Goal: Communication & Community: Participate in discussion

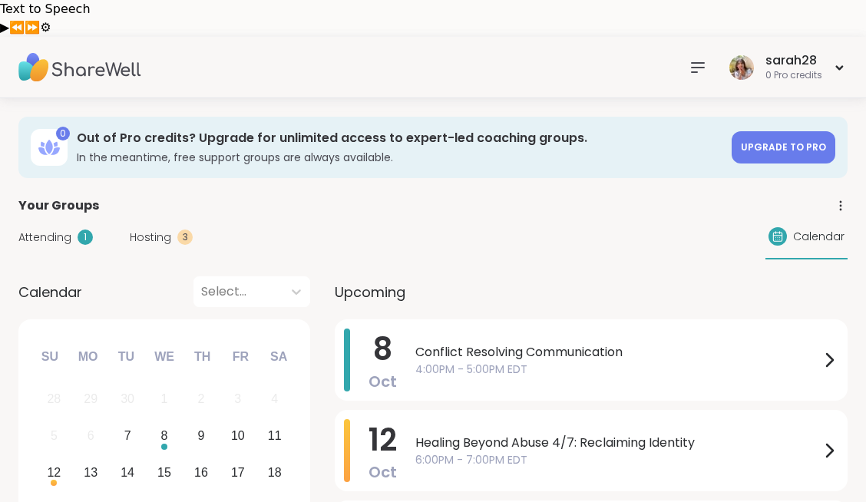
click at [706, 58] on icon at bounding box center [698, 67] width 18 height 18
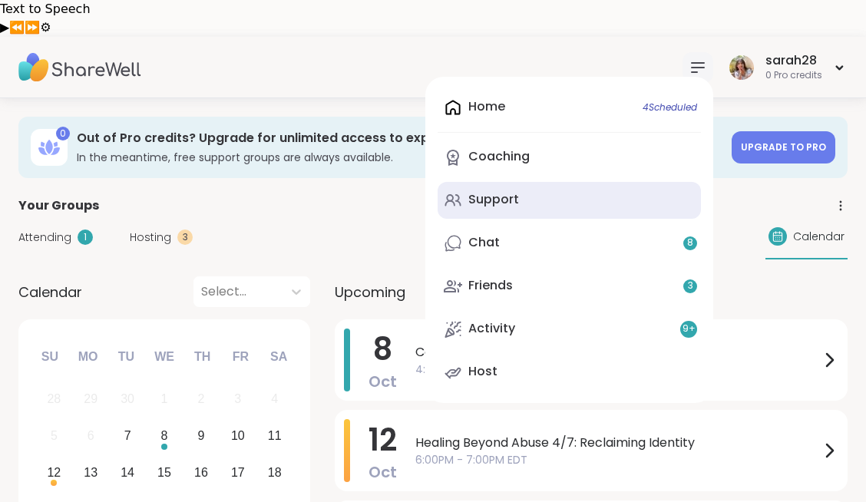
click at [669, 182] on link "Support" at bounding box center [569, 200] width 263 height 37
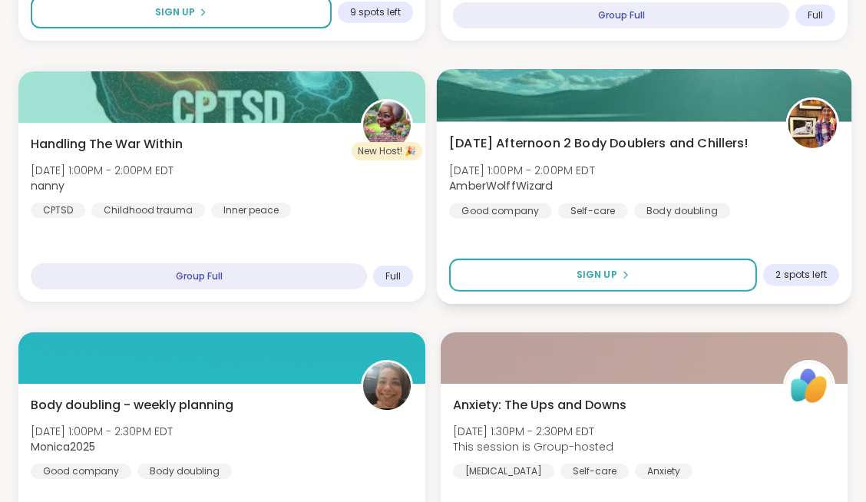
scroll to position [1287, 0]
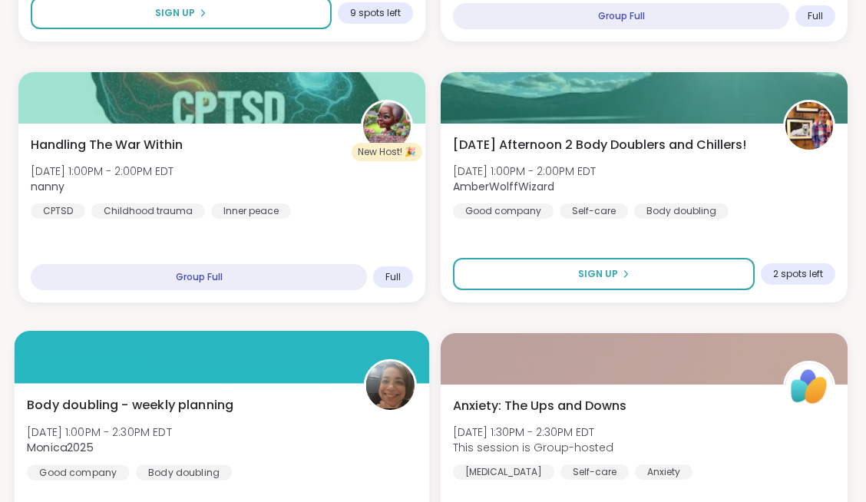
click at [319, 331] on div at bounding box center [222, 357] width 415 height 52
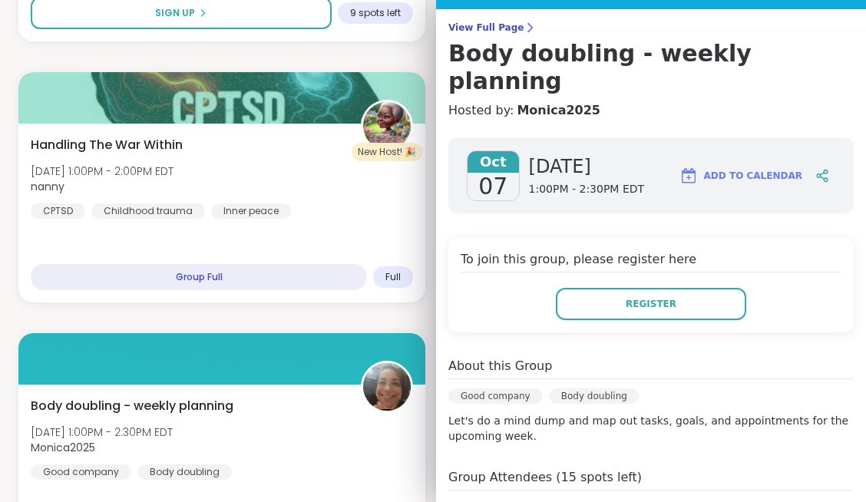
scroll to position [269, 0]
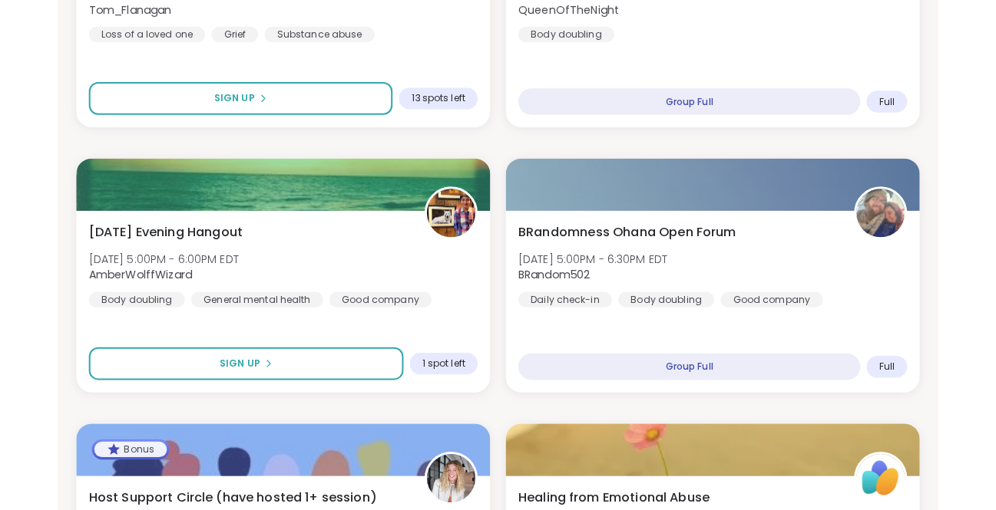
scroll to position [431, 0]
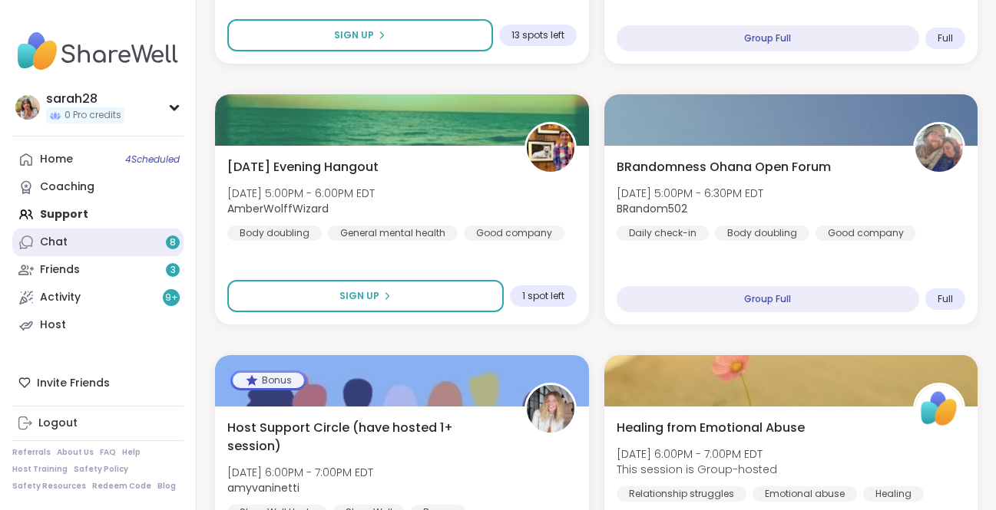
click at [114, 229] on link "Chat 8" at bounding box center [97, 243] width 171 height 28
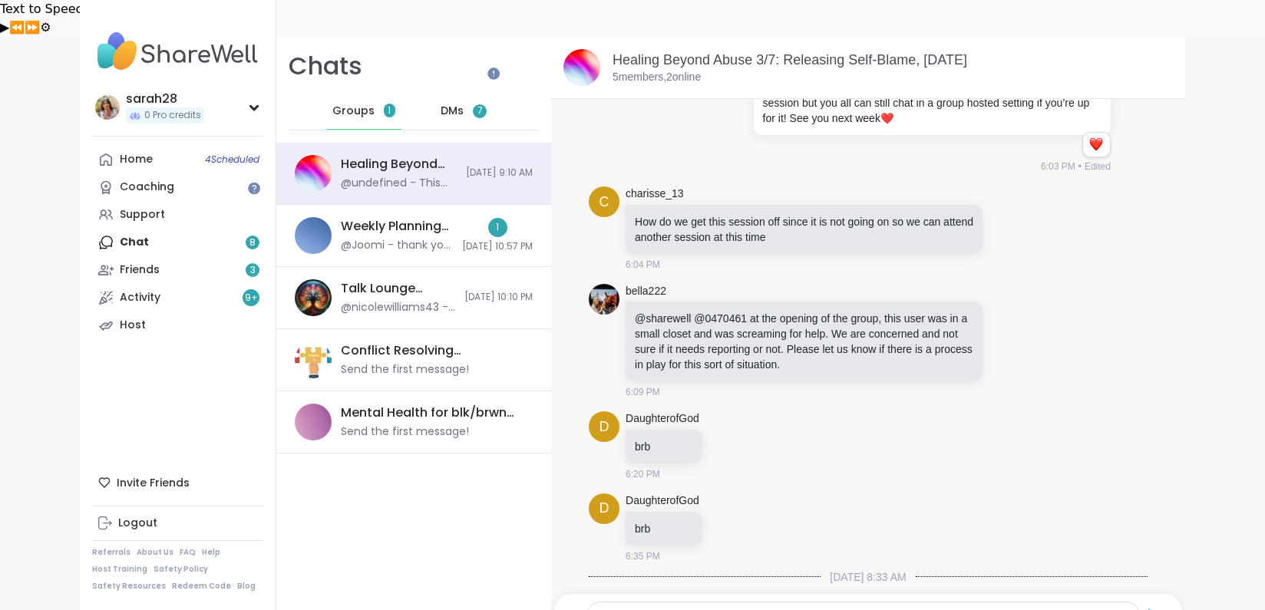
scroll to position [338, 0]
